Goal: Task Accomplishment & Management: Manage account settings

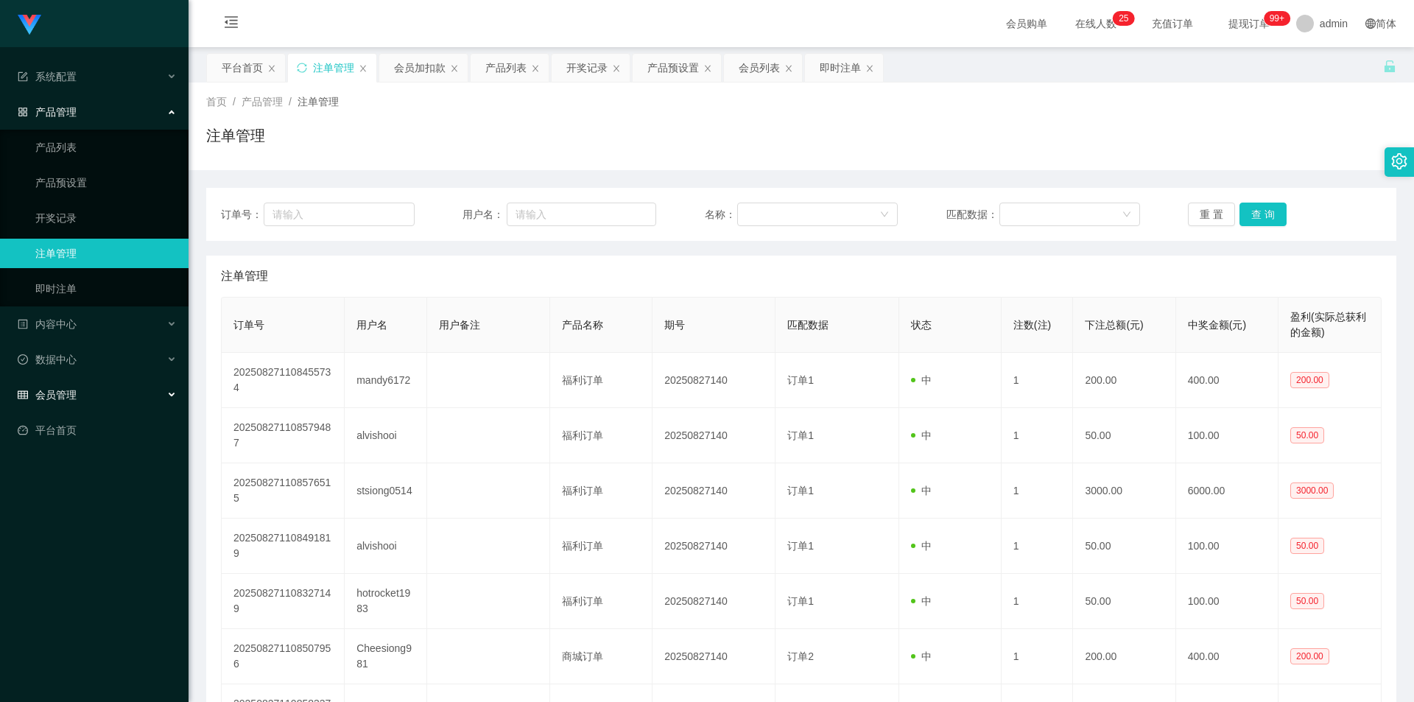
click at [59, 312] on span "会员管理" at bounding box center [47, 395] width 59 height 12
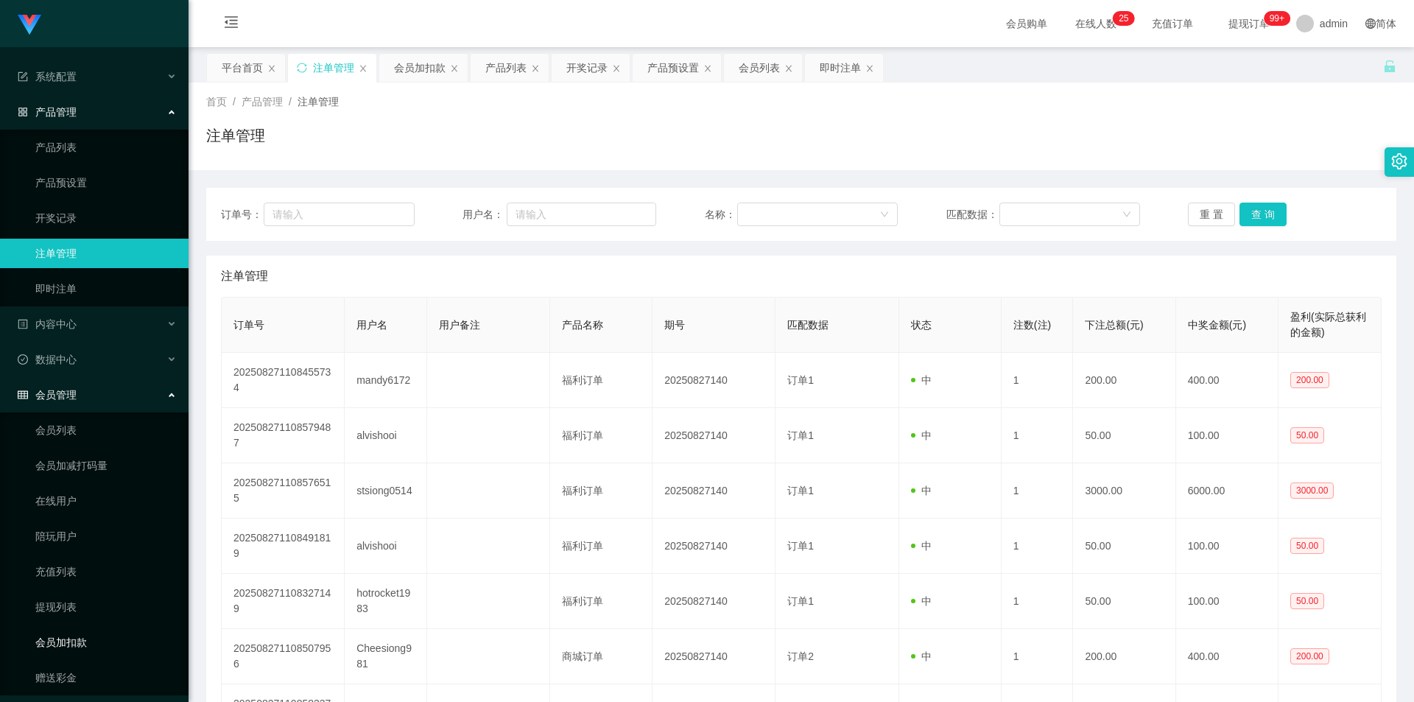
click at [76, 312] on link "会员加扣款" at bounding box center [105, 642] width 141 height 29
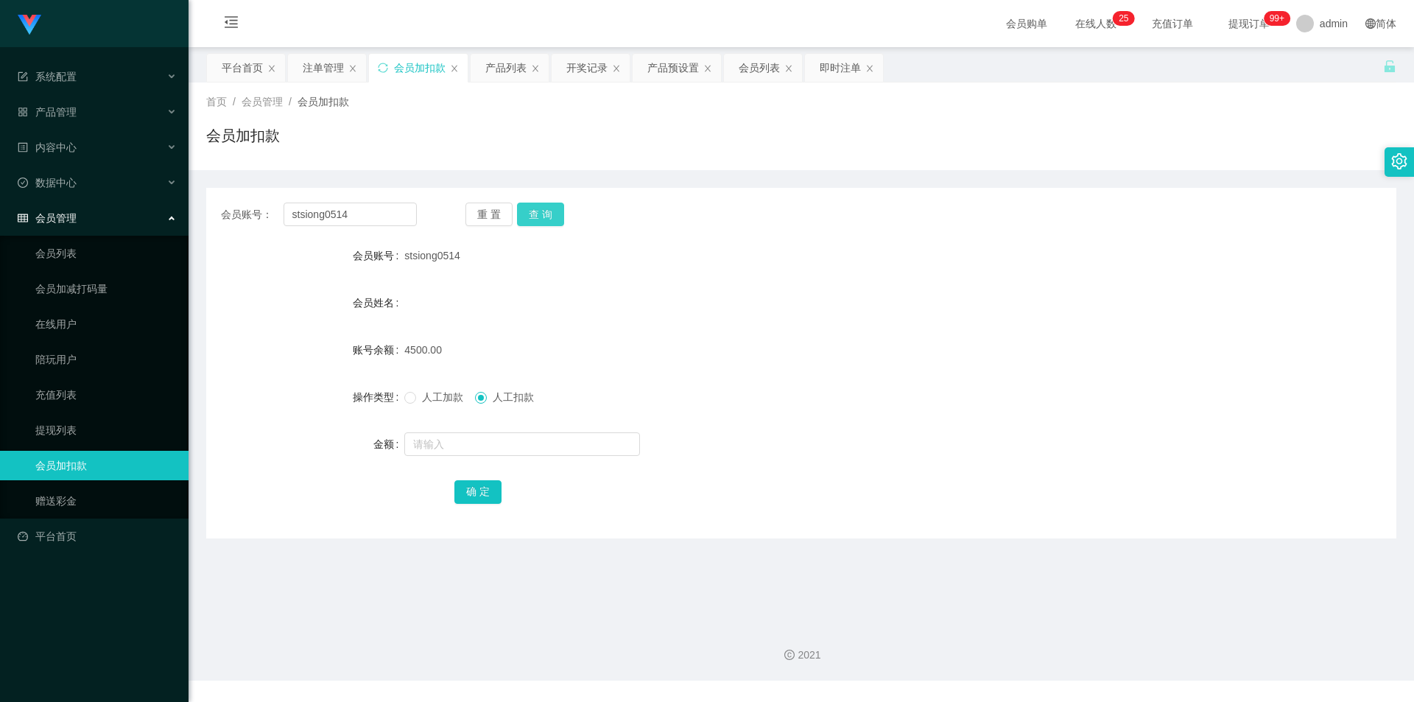
click at [538, 217] on button "查 询" at bounding box center [540, 215] width 47 height 24
click at [538, 217] on div "重 置 查 询" at bounding box center [564, 215] width 196 height 24
click at [485, 312] on input "text" at bounding box center [522, 444] width 236 height 24
type input "6000"
click at [421, 312] on span "人工加款" at bounding box center [442, 397] width 53 height 12
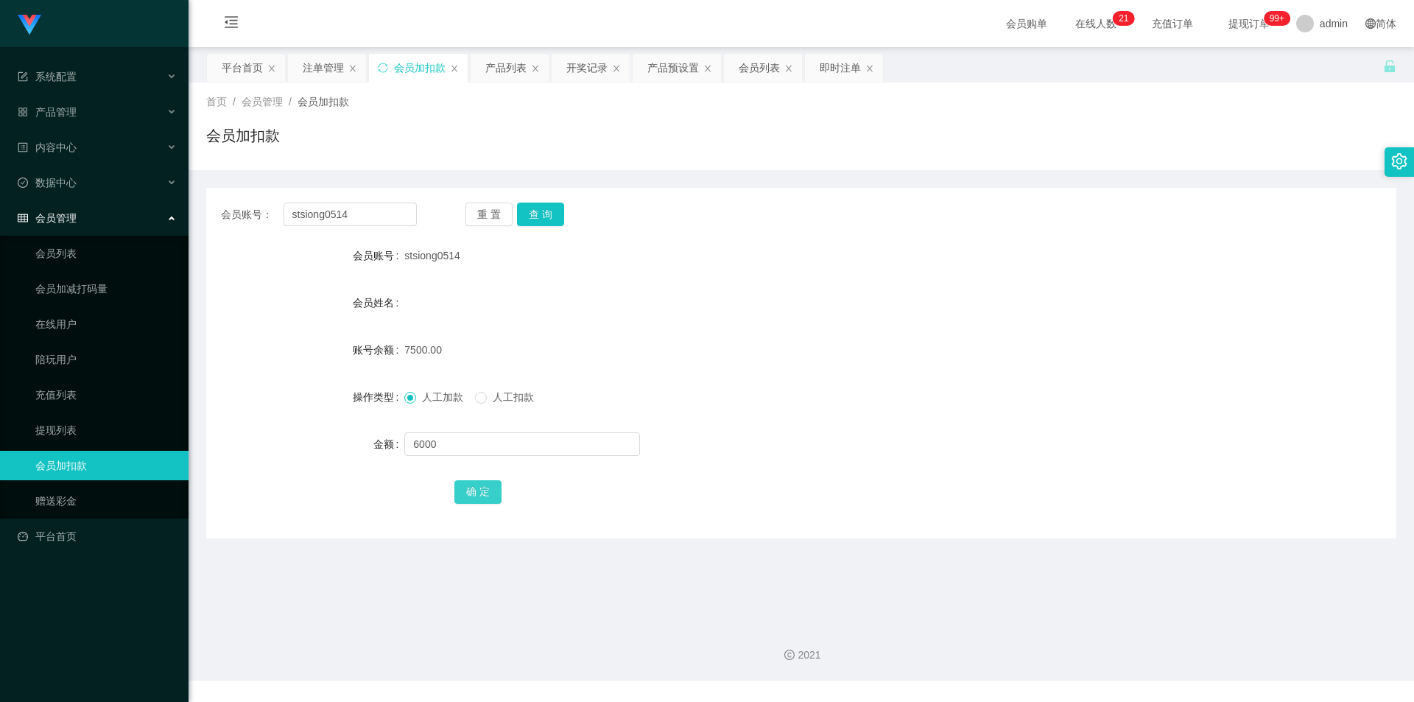
click at [485, 312] on button "确 定" at bounding box center [478, 492] width 47 height 24
click at [768, 267] on div "stsiong0514" at bounding box center [751, 255] width 695 height 29
click at [544, 216] on button "查 询" at bounding box center [540, 215] width 47 height 24
